Goal: Information Seeking & Learning: Learn about a topic

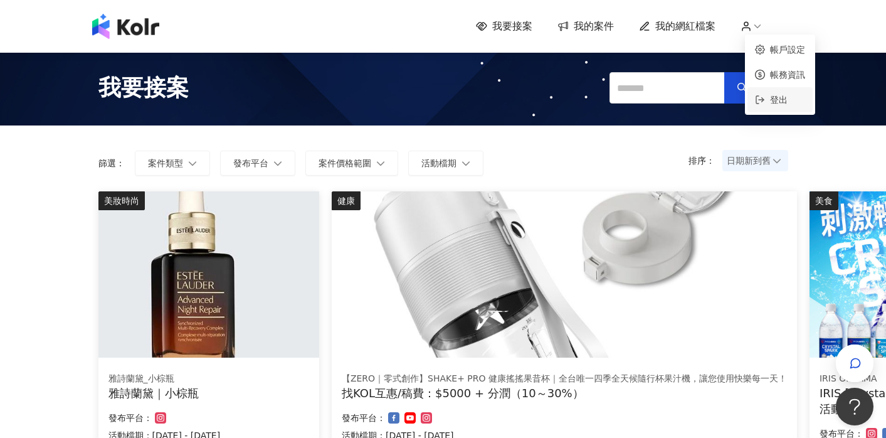
click at [762, 100] on icon at bounding box center [760, 100] width 10 height 10
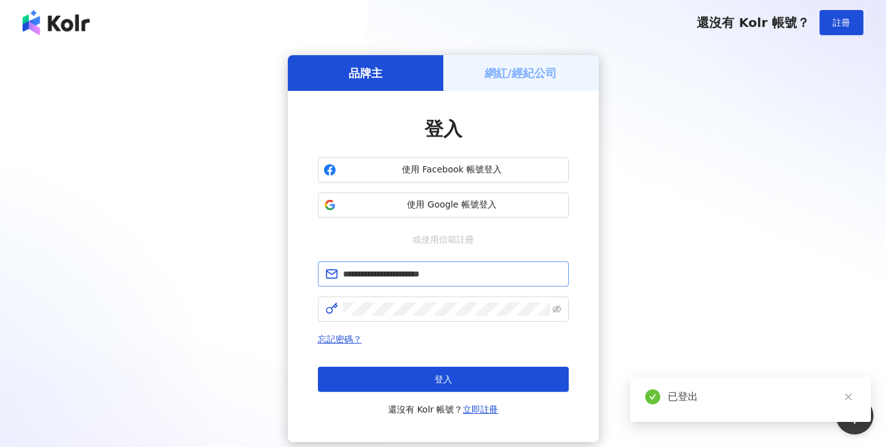
click at [506, 281] on span "**********" at bounding box center [443, 274] width 251 height 25
type input "*"
type input "**********"
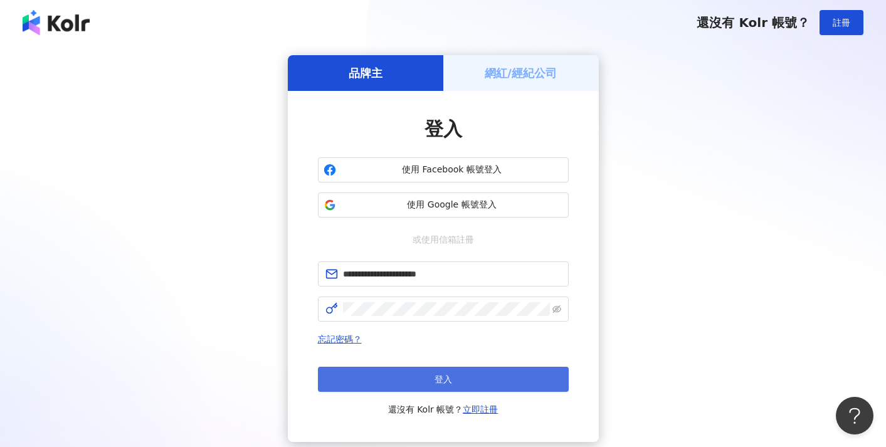
click at [485, 378] on button "登入" at bounding box center [443, 379] width 251 height 25
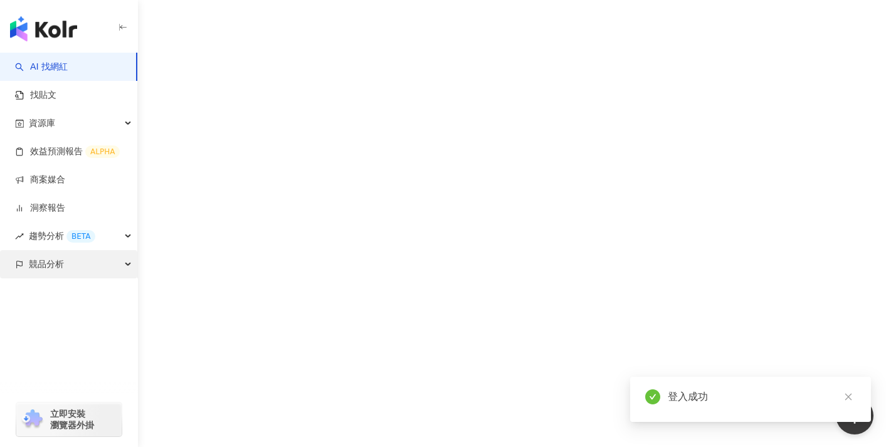
click at [122, 270] on div "競品分析" at bounding box center [68, 264] width 137 height 28
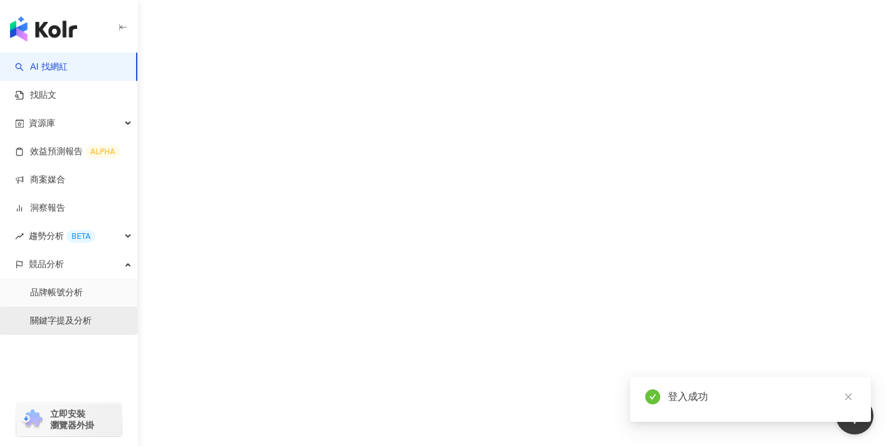
click at [90, 322] on link "關鍵字提及分析" at bounding box center [60, 321] width 61 height 13
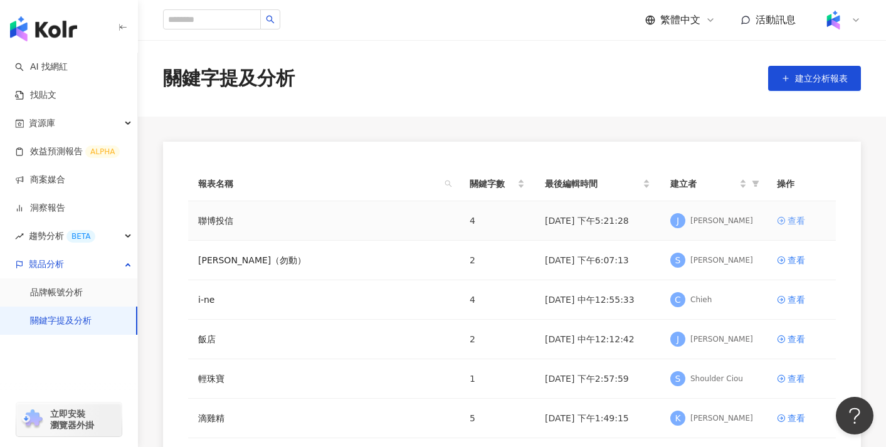
click at [807, 222] on link "查看" at bounding box center [801, 221] width 49 height 14
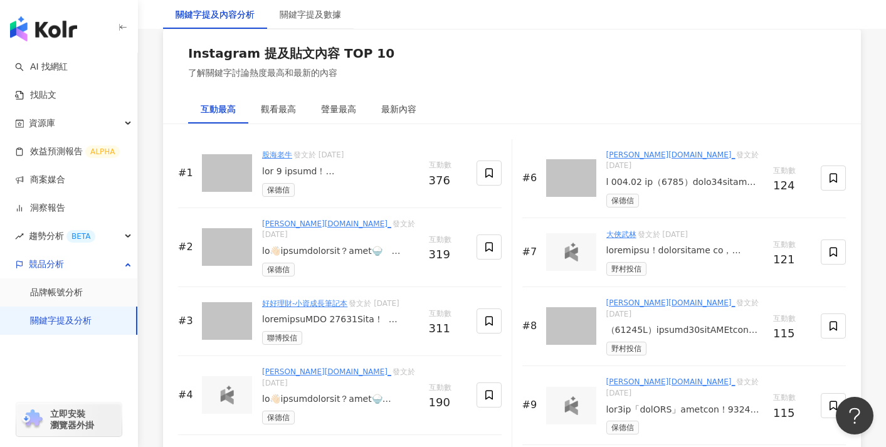
scroll to position [1727, 0]
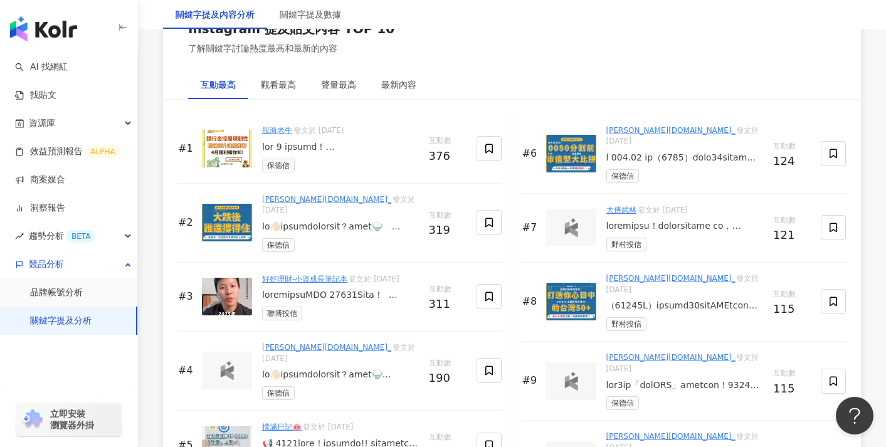
click at [334, 149] on div at bounding box center [340, 147] width 157 height 13
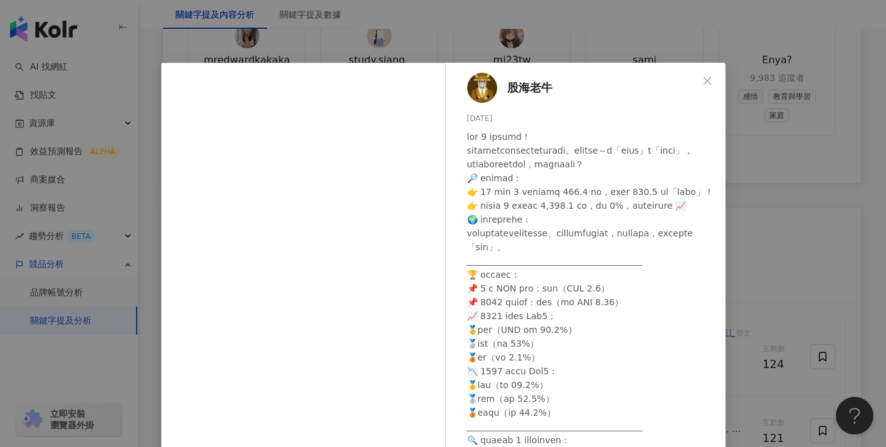
scroll to position [1930, 0]
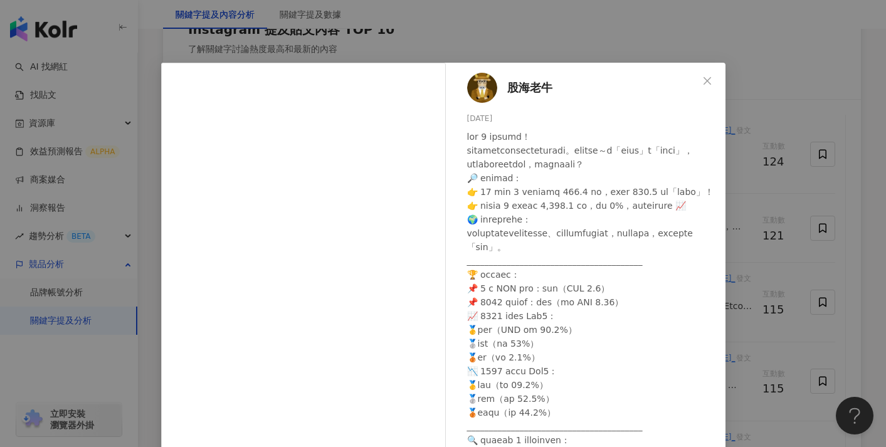
click at [785, 188] on div "股海老牛 [DATE] 359 17 查看原始貼文" at bounding box center [443, 223] width 886 height 447
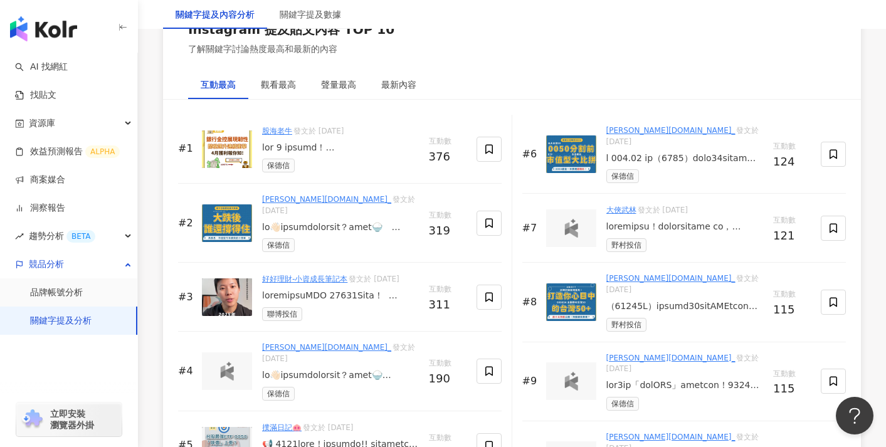
click at [740, 157] on div "[PERSON_NAME][DOMAIN_NAME]_ 發文於 [DATE] 保德信" at bounding box center [685, 154] width 157 height 58
click at [567, 146] on img at bounding box center [571, 154] width 50 height 38
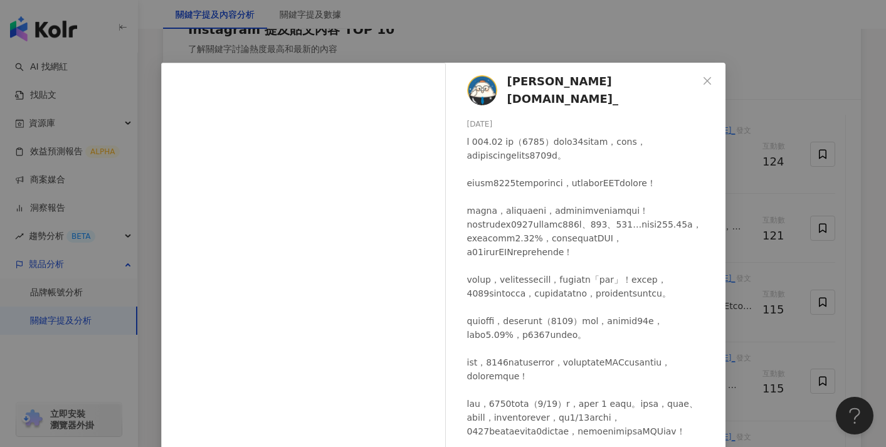
click at [521, 41] on div "[PERSON_NAME][DOMAIN_NAME]_ [DATE] 122 2 查看原始貼文" at bounding box center [443, 223] width 886 height 447
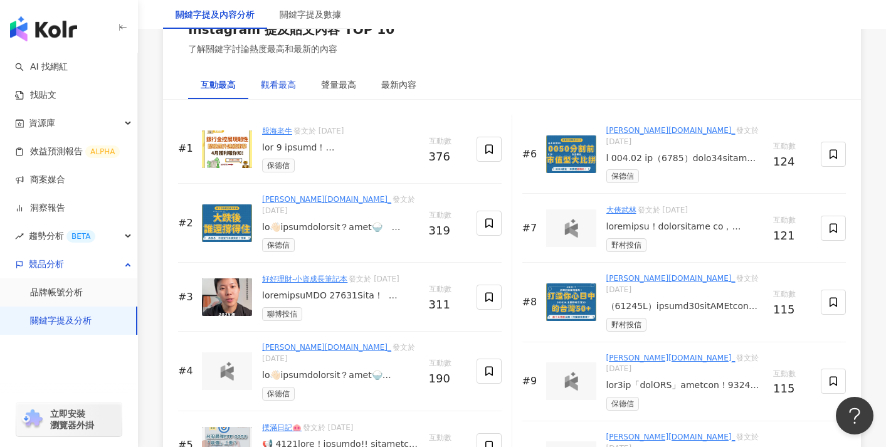
click at [285, 88] on div "觀看最高" at bounding box center [278, 85] width 35 height 14
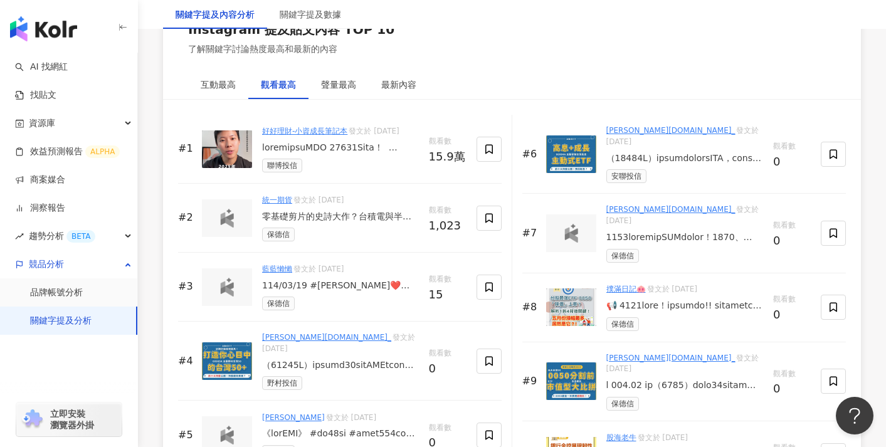
click at [233, 149] on img at bounding box center [227, 149] width 50 height 38
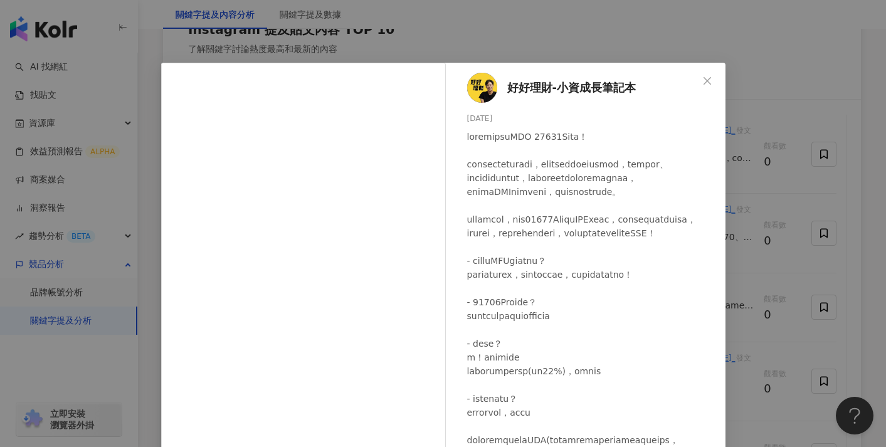
click at [127, 277] on div "好好理財-小資成長筆記本 [DATE] 311 15.9萬 查看原始貼文" at bounding box center [443, 223] width 886 height 447
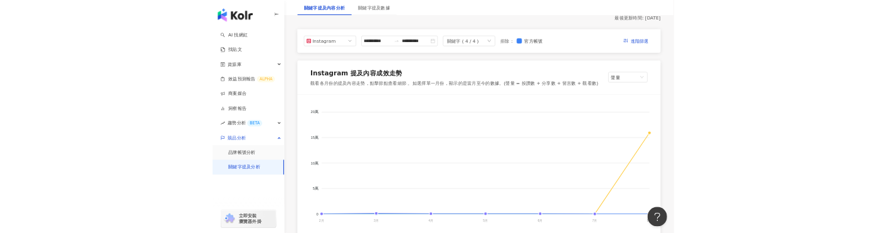
scroll to position [0, 0]
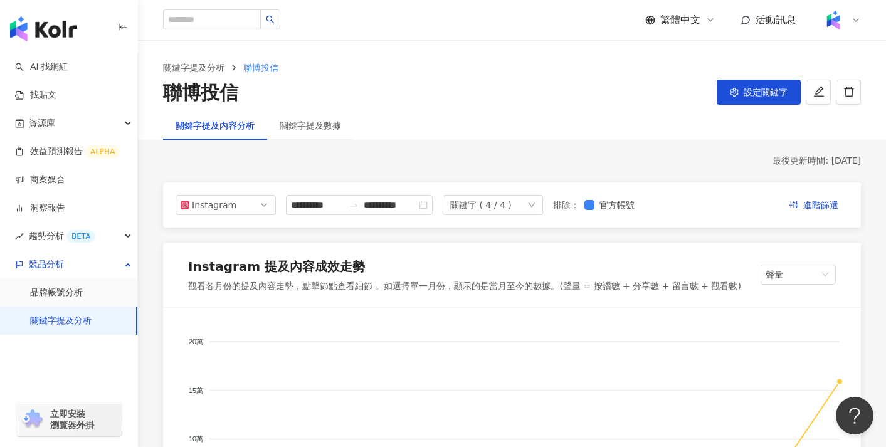
click at [847, 14] on div at bounding box center [841, 20] width 40 height 25
